Goal: Find specific page/section: Find specific page/section

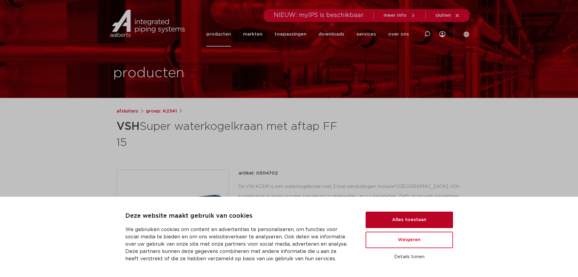
click at [416, 226] on button "Alles toestaan" at bounding box center [409, 219] width 87 height 16
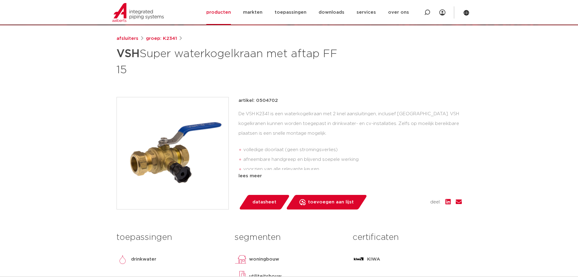
scroll to position [61, 0]
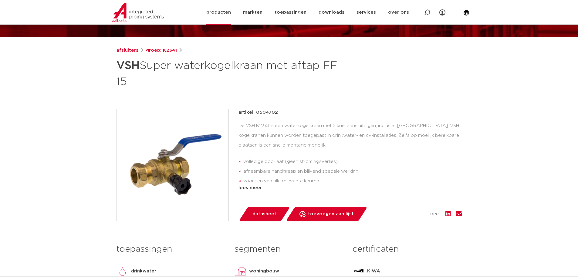
click at [230, 13] on link "producten" at bounding box center [218, 12] width 25 height 25
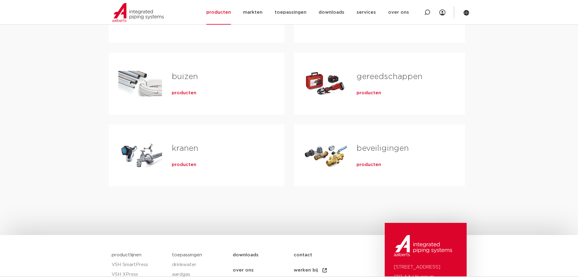
scroll to position [182, 0]
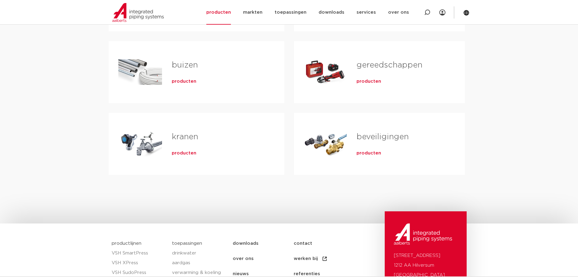
click at [379, 136] on link "beveiligingen" at bounding box center [383, 137] width 52 height 8
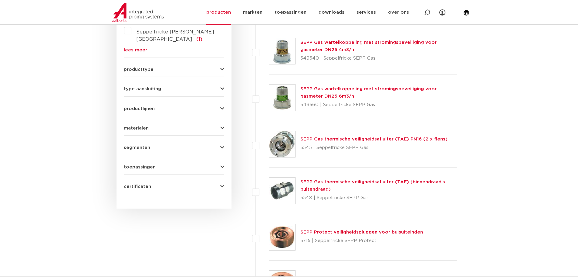
scroll to position [212, 0]
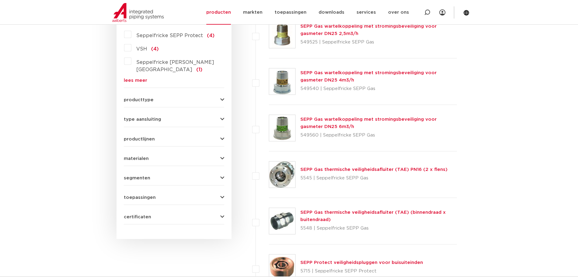
click at [144, 137] on span "productlijnen" at bounding box center [139, 139] width 31 height 5
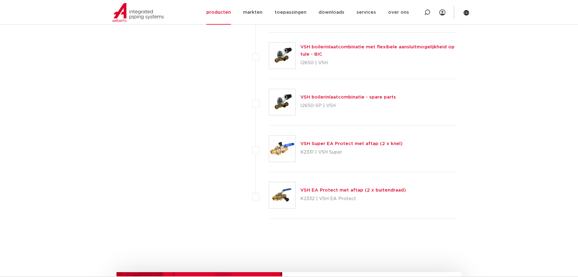
scroll to position [2611, 0]
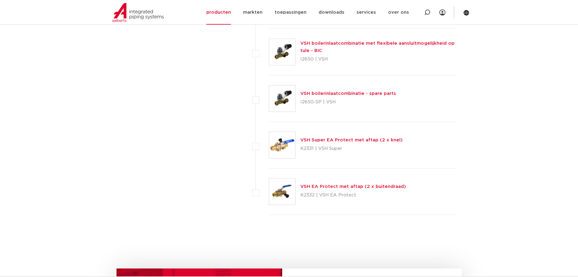
click at [343, 186] on link "VSH EA Protect met aftap (2 x buitendraad)" at bounding box center [354, 186] width 106 height 5
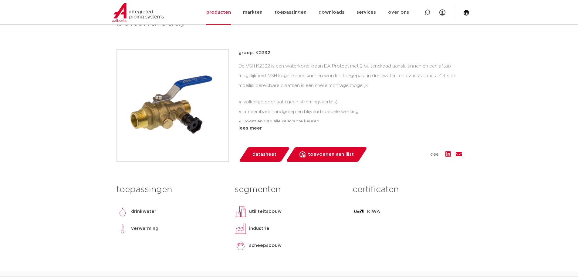
scroll to position [121, 0]
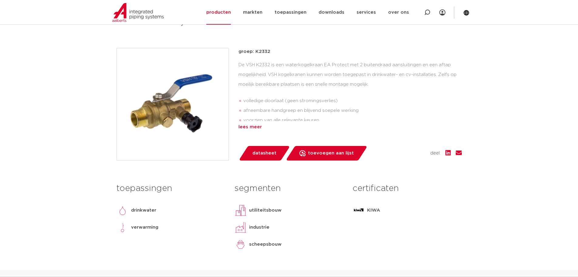
click at [255, 124] on div "lees meer" at bounding box center [350, 126] width 223 height 7
